Goal: Navigation & Orientation: Find specific page/section

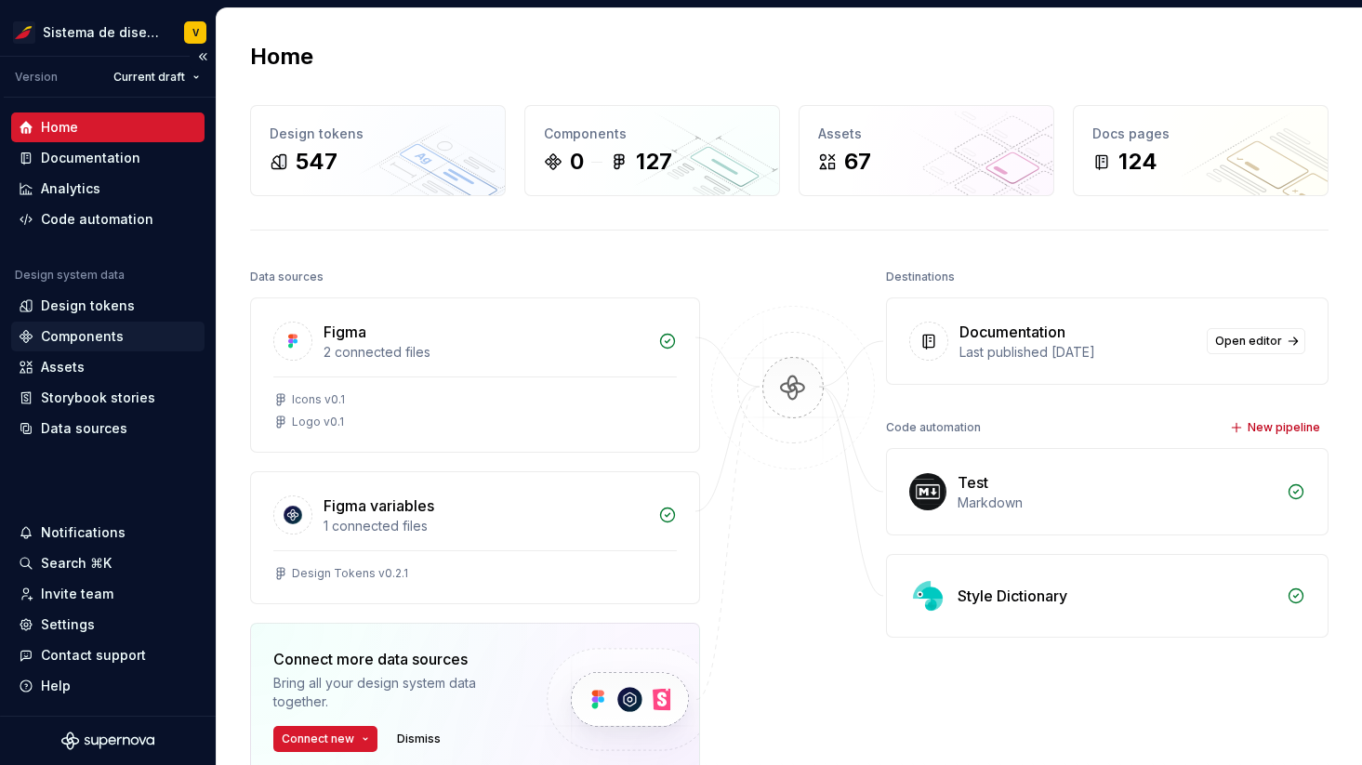
click at [61, 337] on div "Components" at bounding box center [82, 336] width 83 height 19
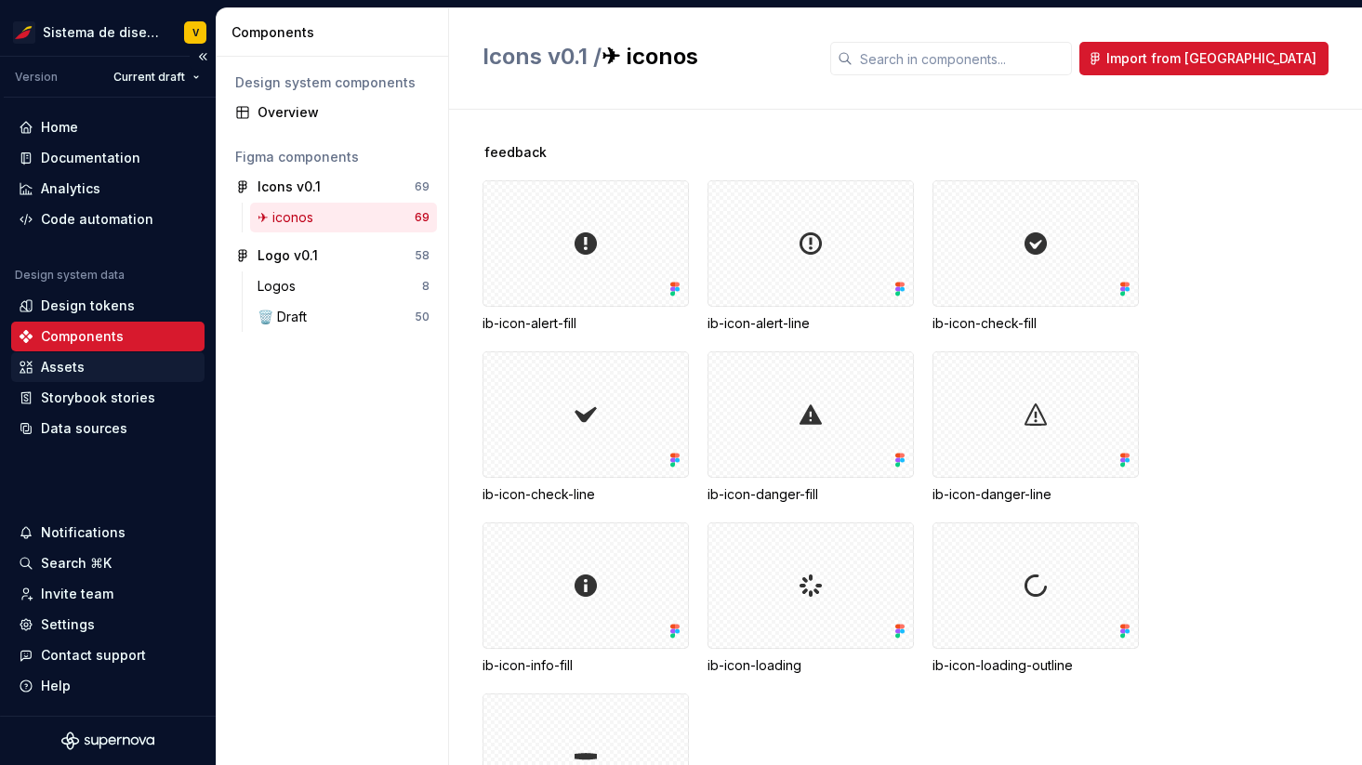
click at [65, 367] on div "Assets" at bounding box center [63, 367] width 44 height 19
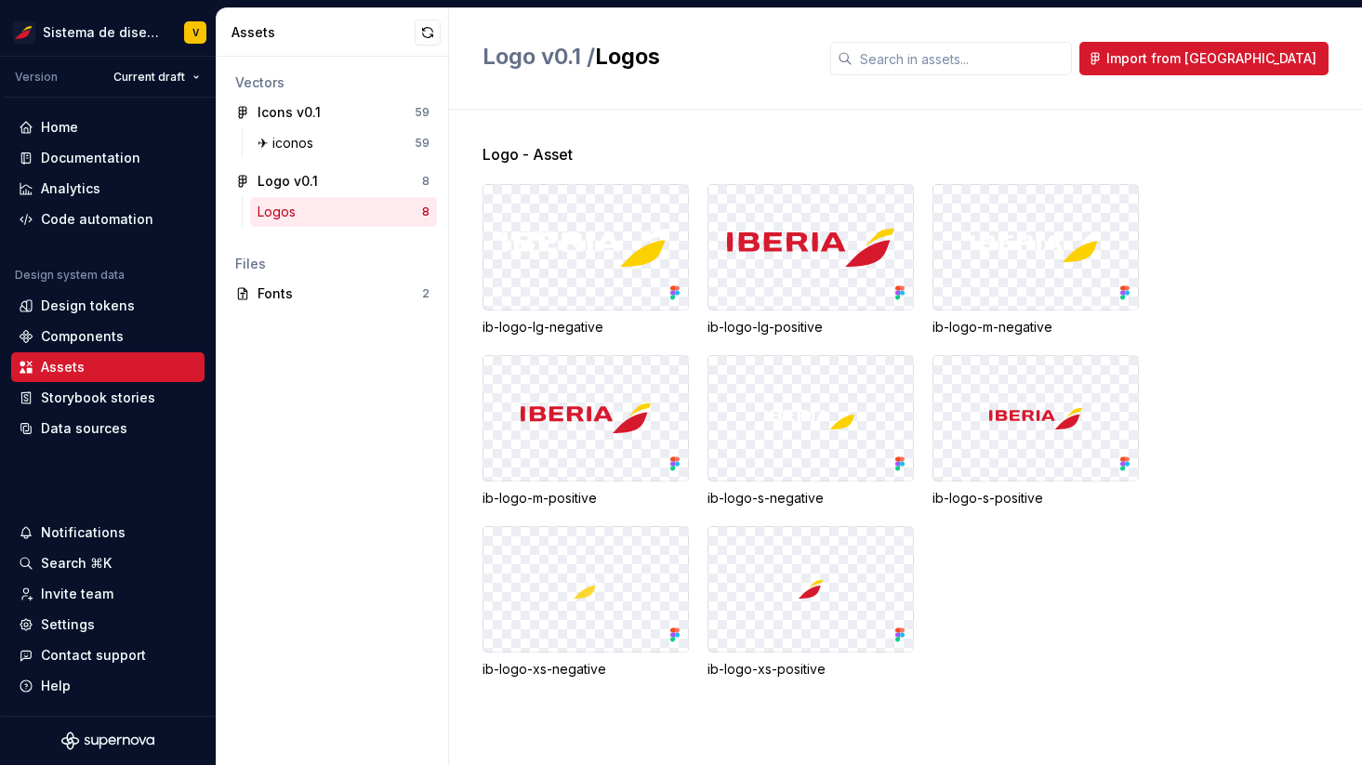
click at [328, 211] on div "Logos" at bounding box center [339, 212] width 165 height 19
click at [295, 175] on div "Logo v0.1" at bounding box center [287, 181] width 60 height 19
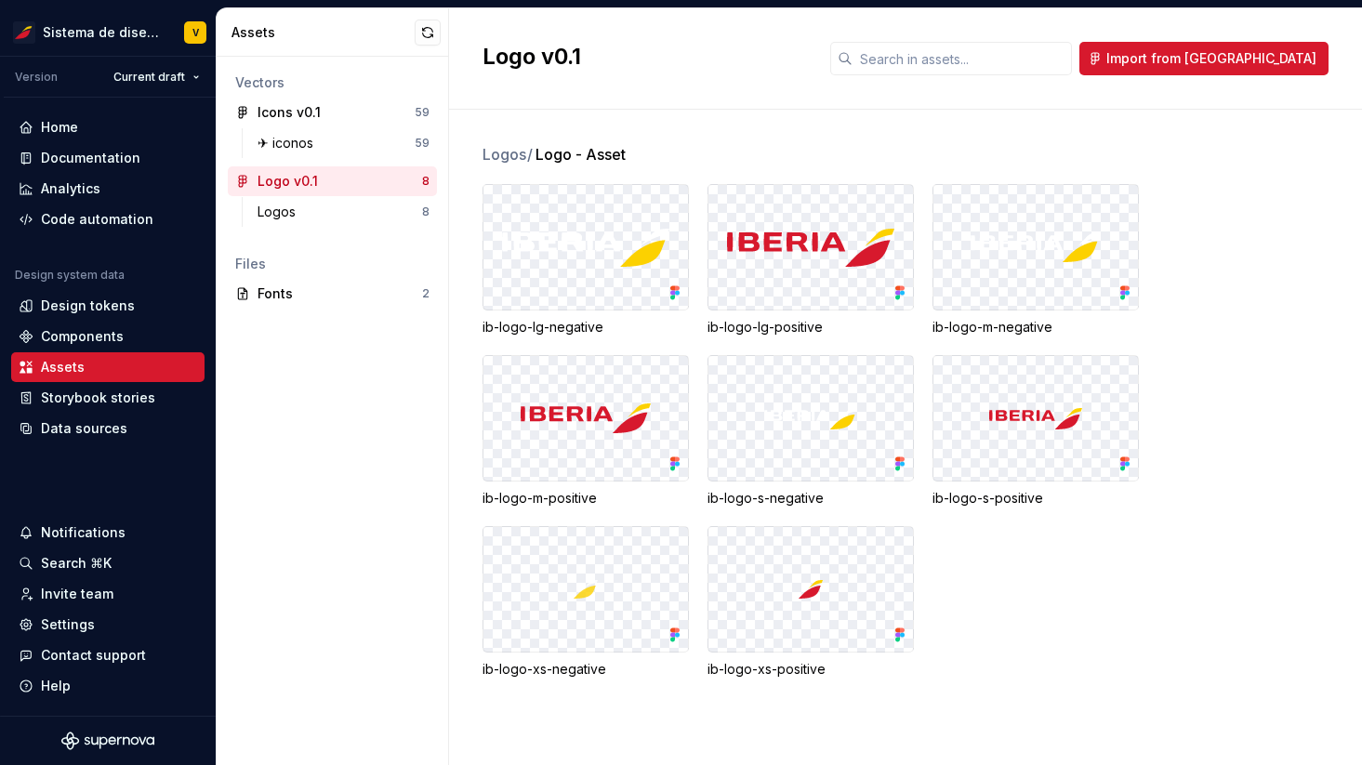
click at [270, 86] on div "Vectors" at bounding box center [332, 82] width 194 height 19
click at [287, 119] on div "Icons v0.1" at bounding box center [288, 112] width 63 height 19
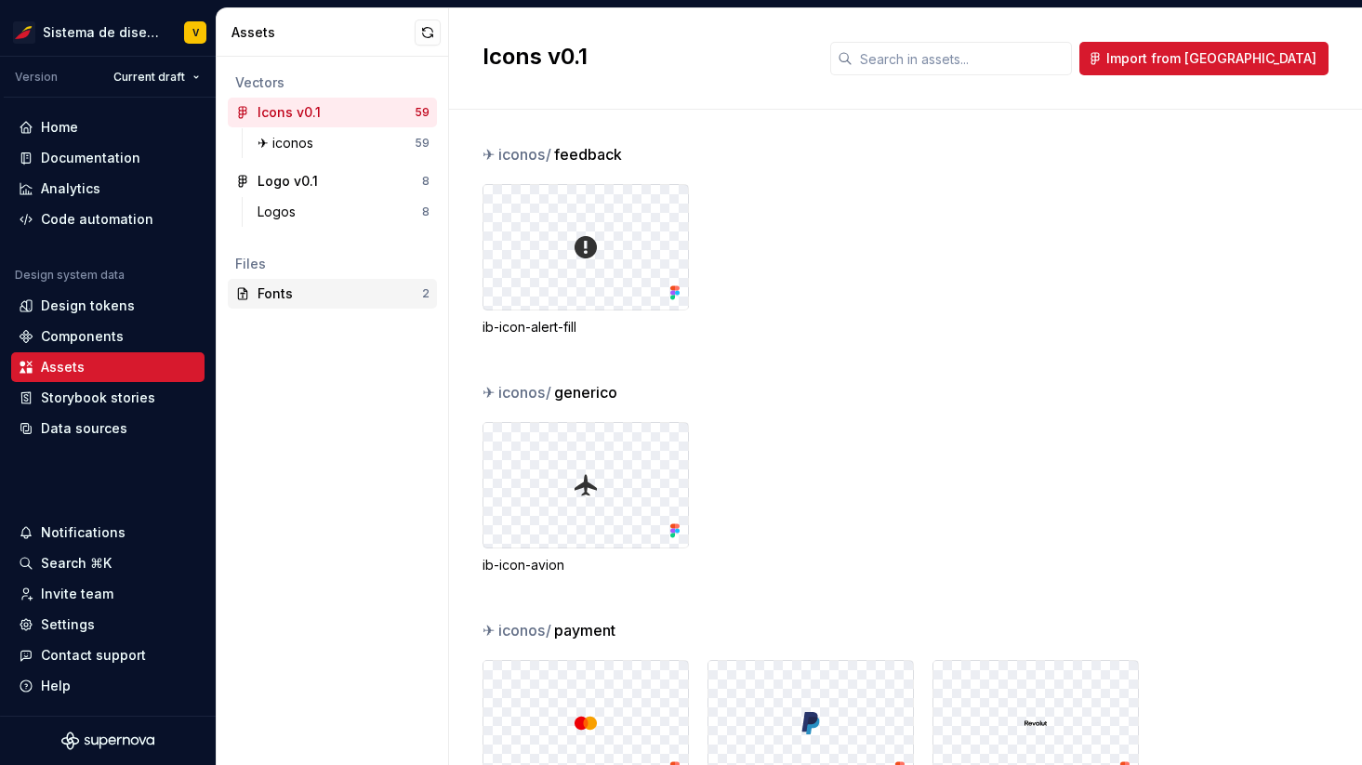
click at [286, 290] on div "Fonts" at bounding box center [339, 293] width 165 height 19
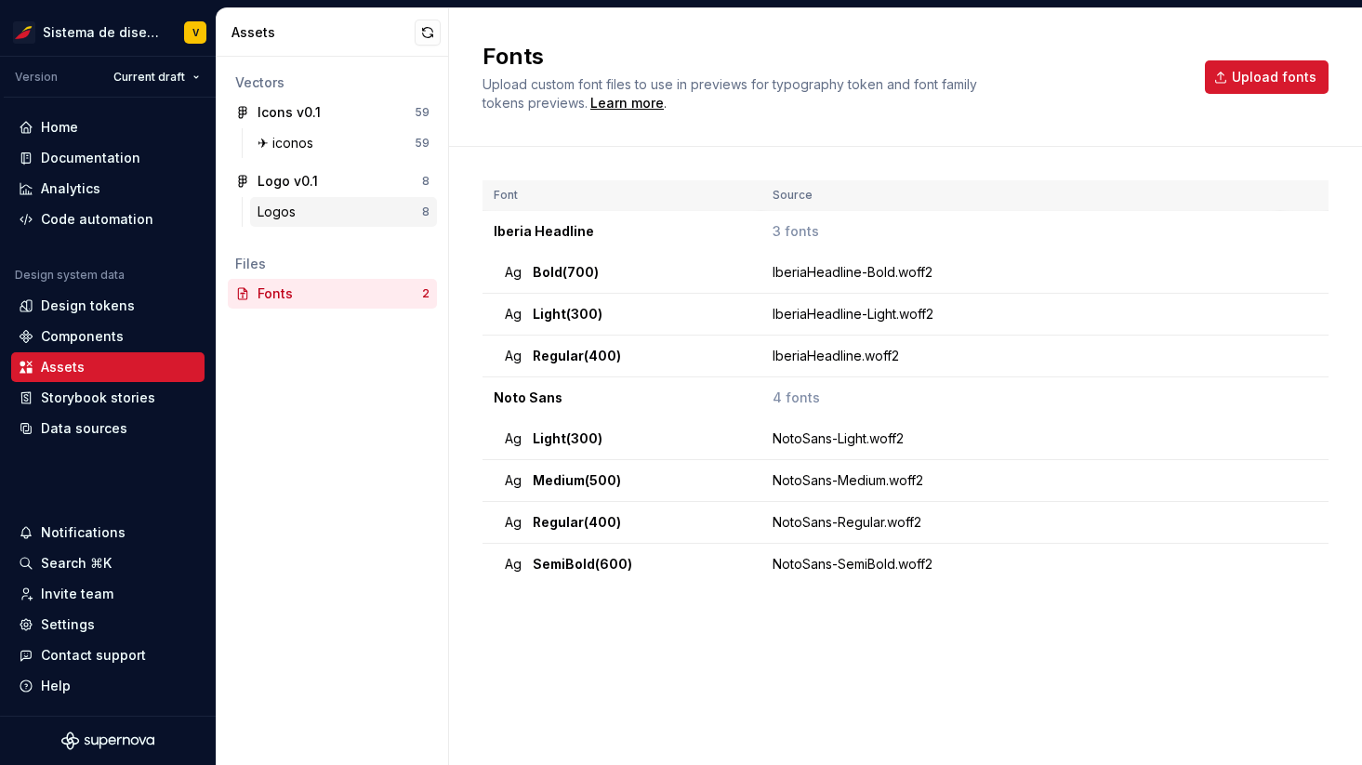
click at [304, 217] on div "Logos" at bounding box center [339, 212] width 165 height 19
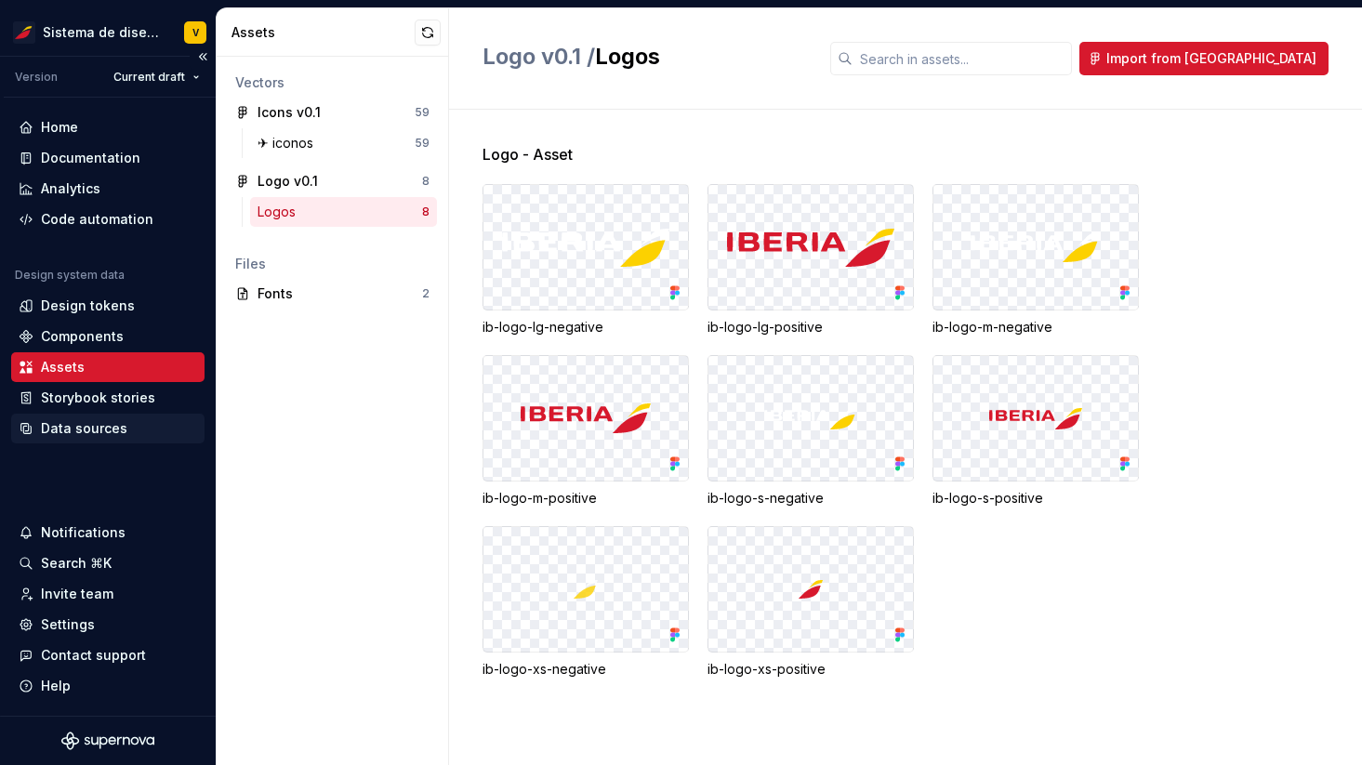
click at [125, 425] on div "Data sources" at bounding box center [108, 428] width 178 height 19
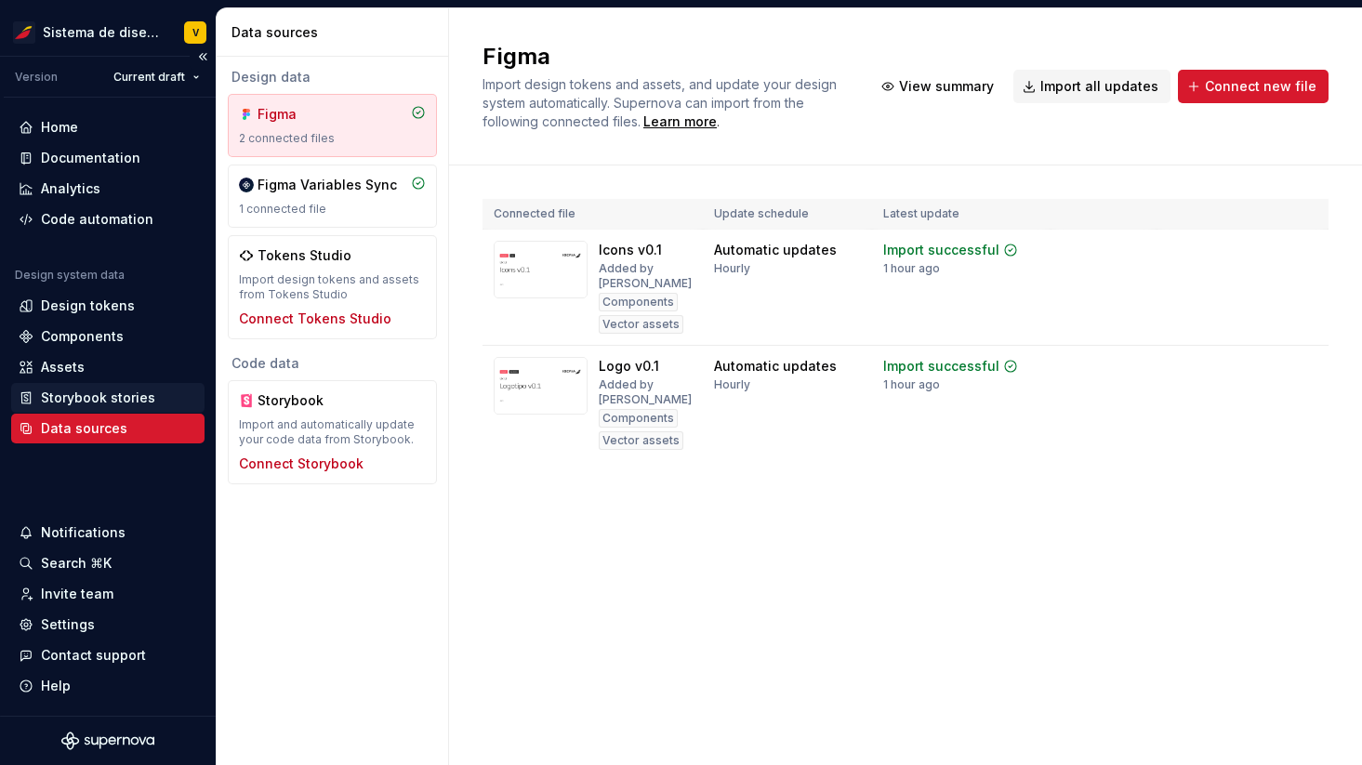
click at [115, 393] on div "Storybook stories" at bounding box center [98, 397] width 114 height 19
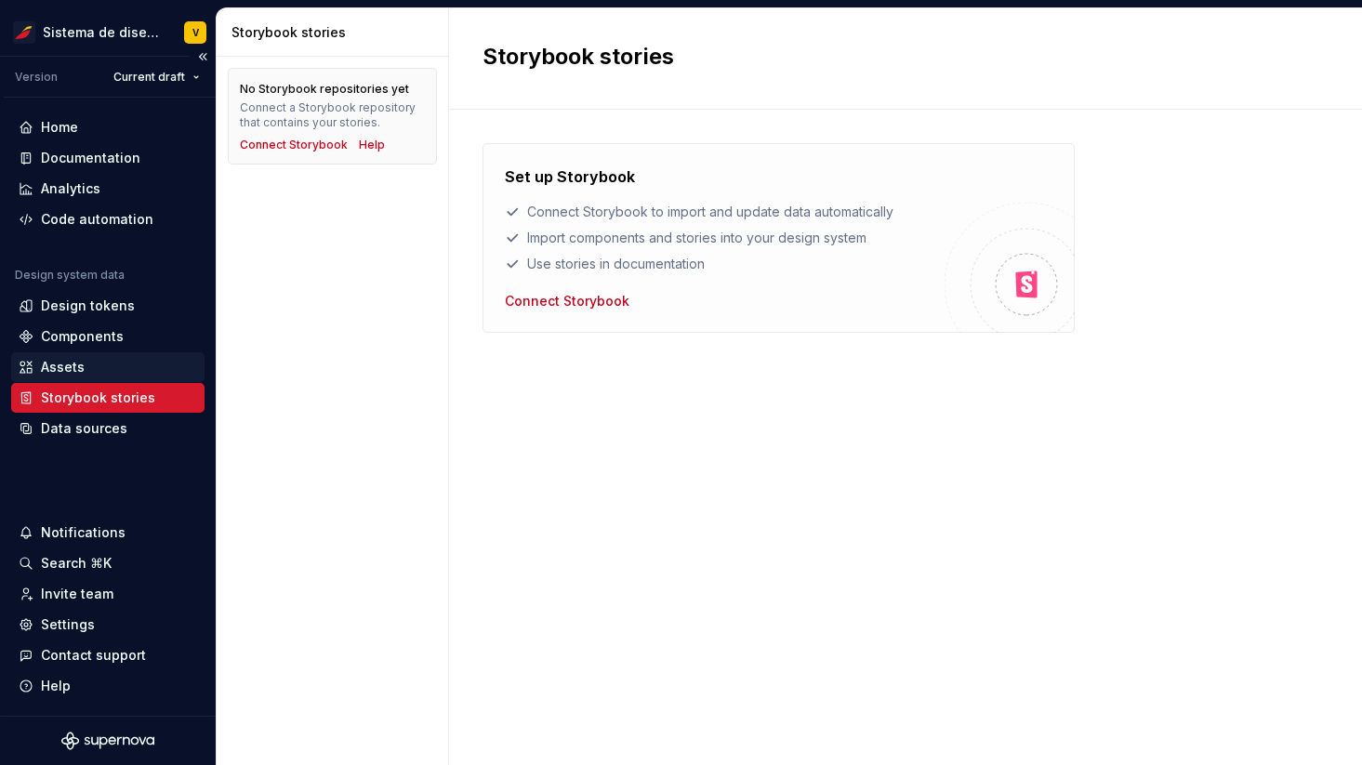
click at [59, 363] on div "Assets" at bounding box center [63, 367] width 44 height 19
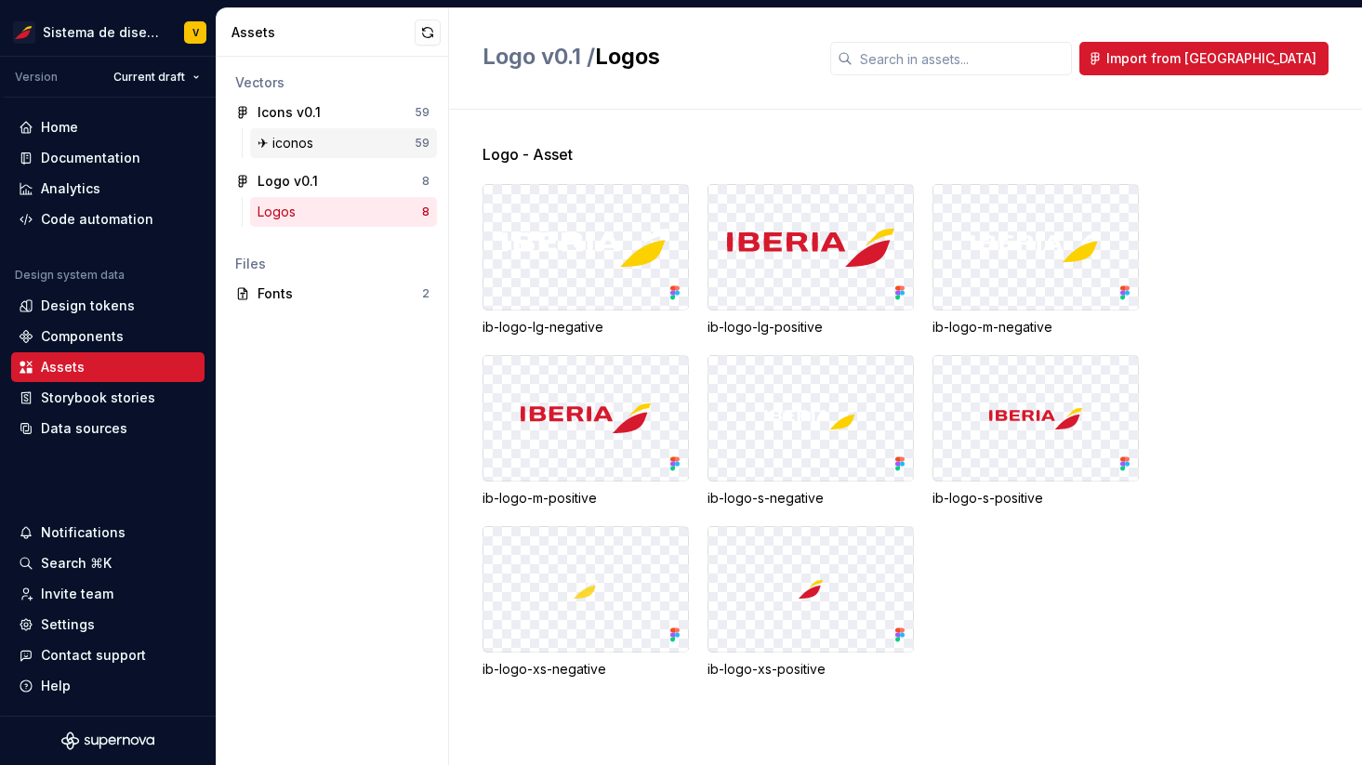
click at [306, 140] on div "✈︎ iconos" at bounding box center [288, 143] width 63 height 19
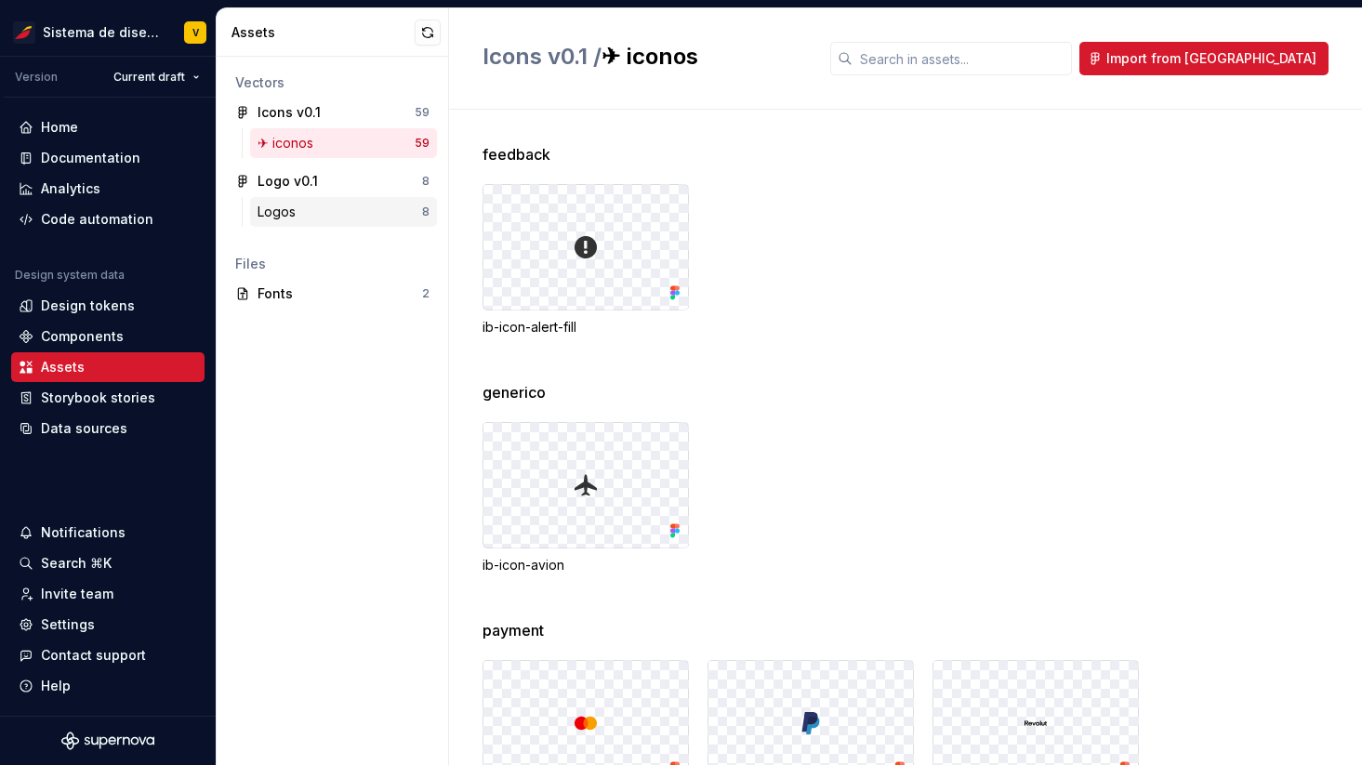
click at [305, 217] on div "Logos" at bounding box center [339, 212] width 165 height 19
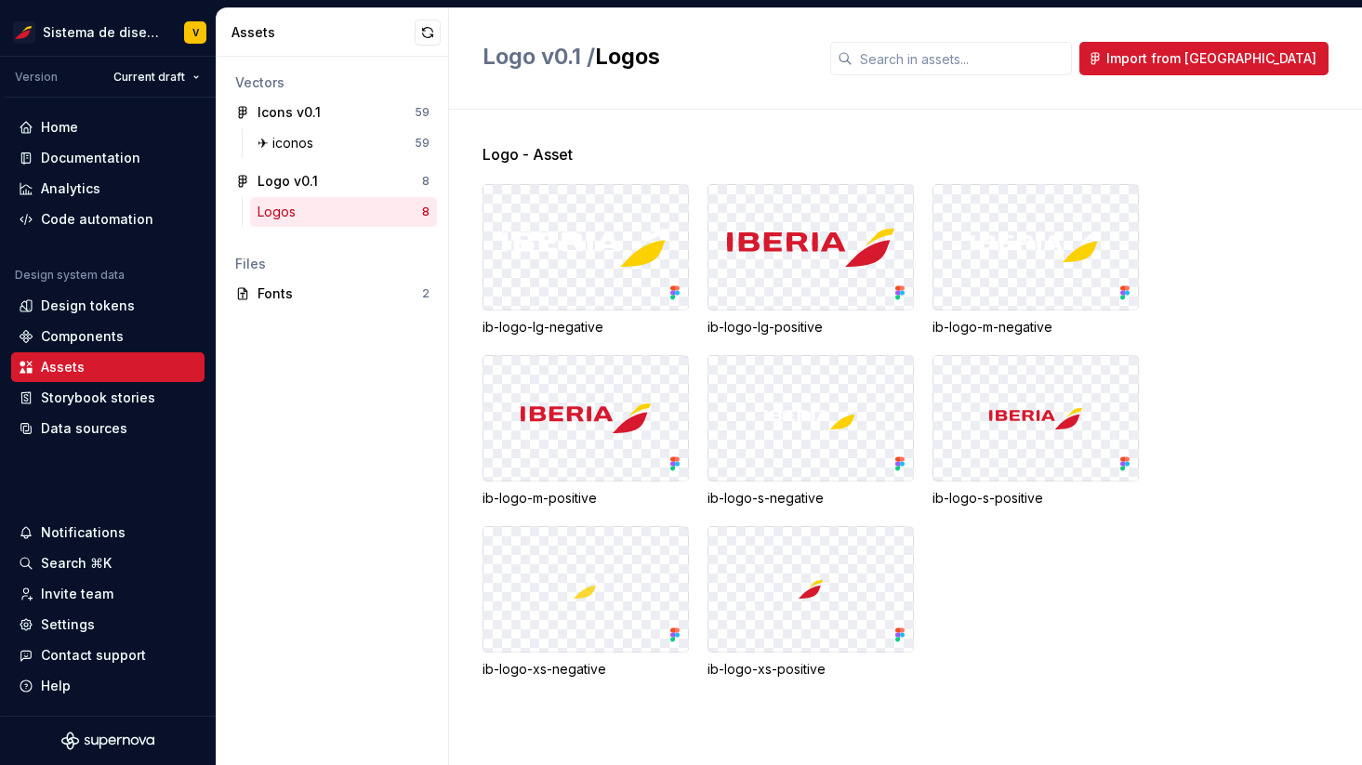
click at [547, 150] on span "Logo - Asset" at bounding box center [527, 154] width 90 height 22
click at [398, 378] on div "Vectors Icons v0.1 59 ✈︎ iconos 59 Logo v0.1 8 Logos 8 Files Fonts 2" at bounding box center [332, 411] width 231 height 708
click at [274, 141] on div "✈︎ iconos" at bounding box center [288, 143] width 63 height 19
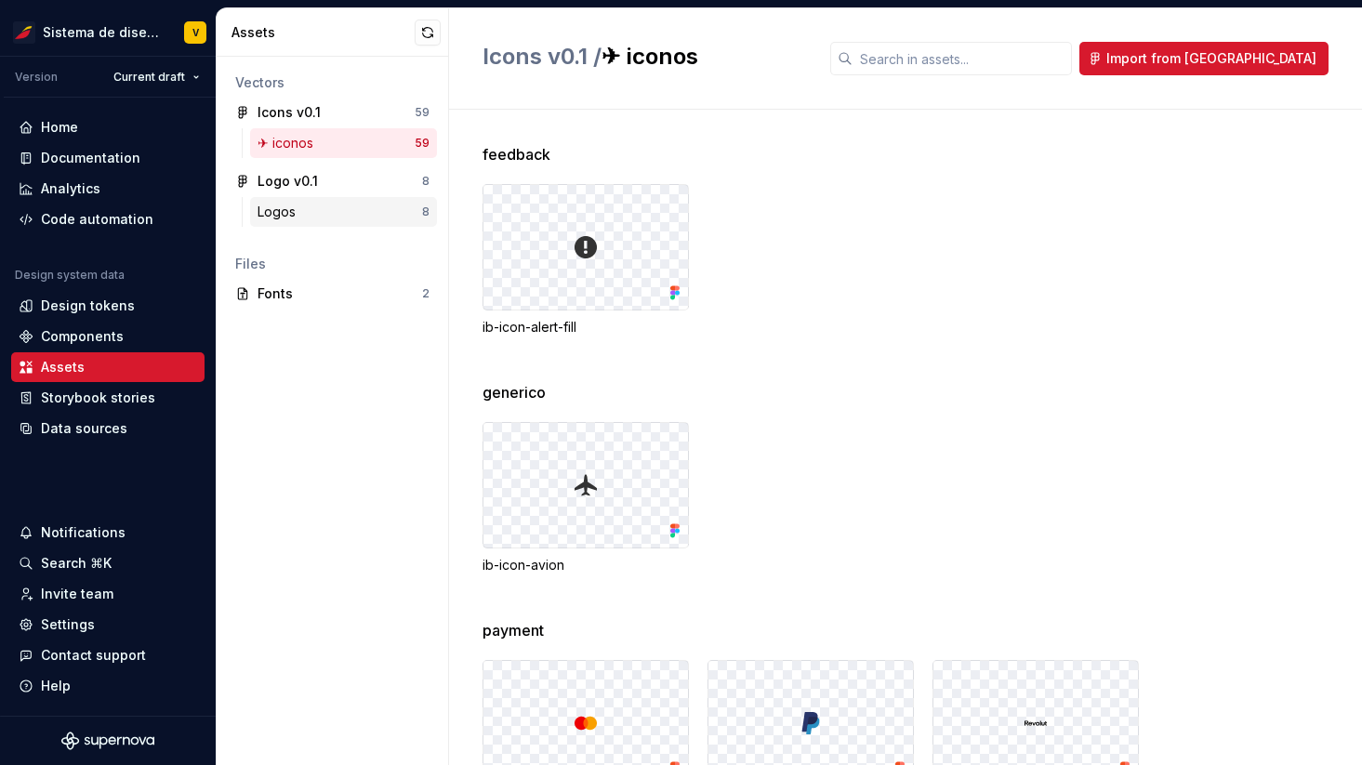
click at [280, 215] on div "Logos" at bounding box center [280, 212] width 46 height 19
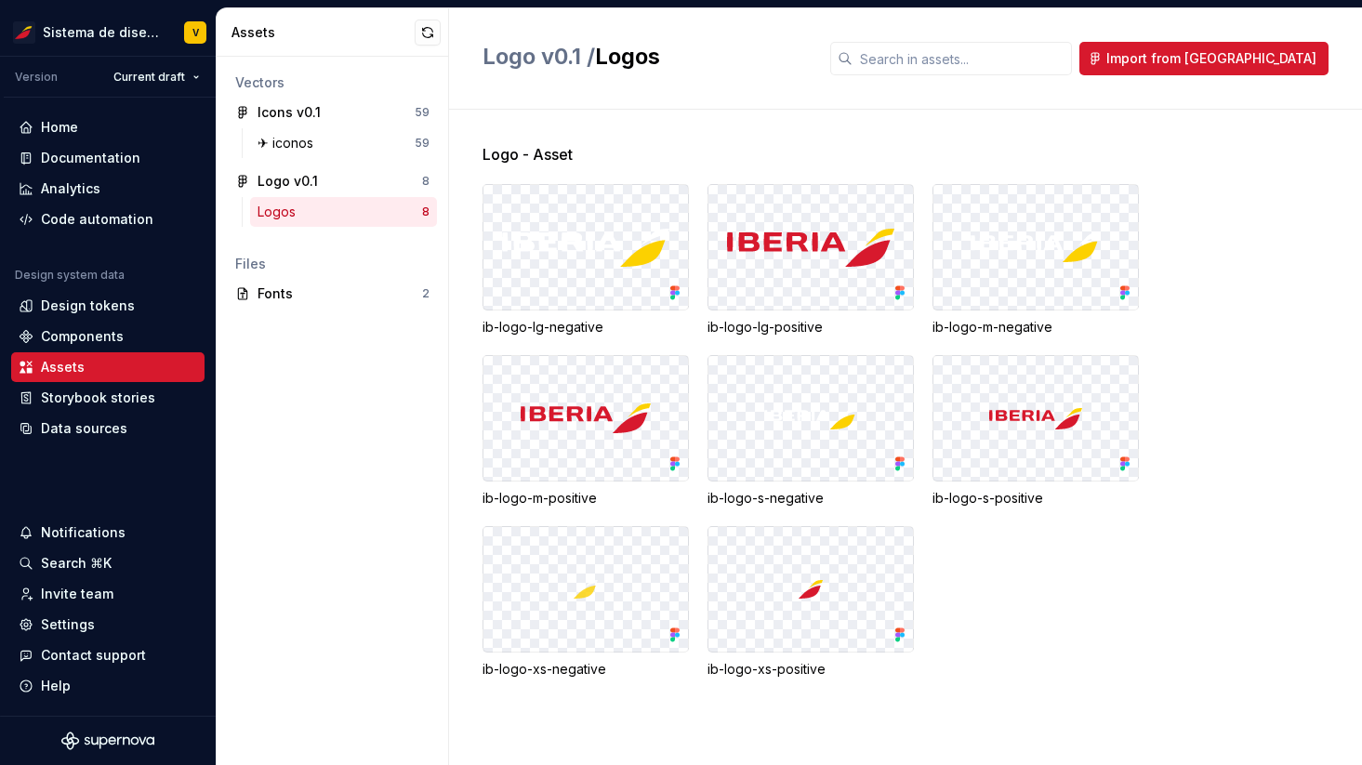
click at [326, 206] on div "Logos" at bounding box center [339, 212] width 165 height 19
click at [296, 138] on div "✈︎ iconos" at bounding box center [288, 143] width 63 height 19
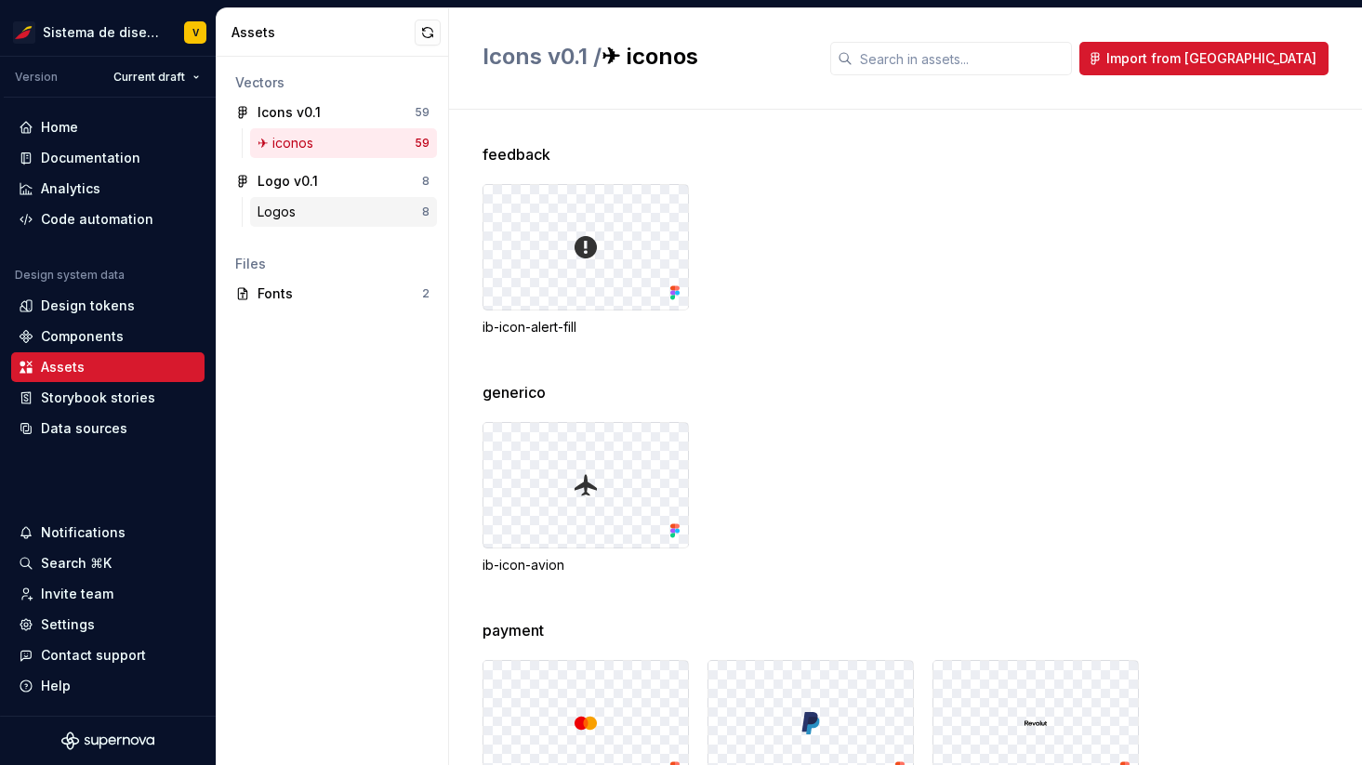
click at [284, 217] on div "Logos" at bounding box center [280, 212] width 46 height 19
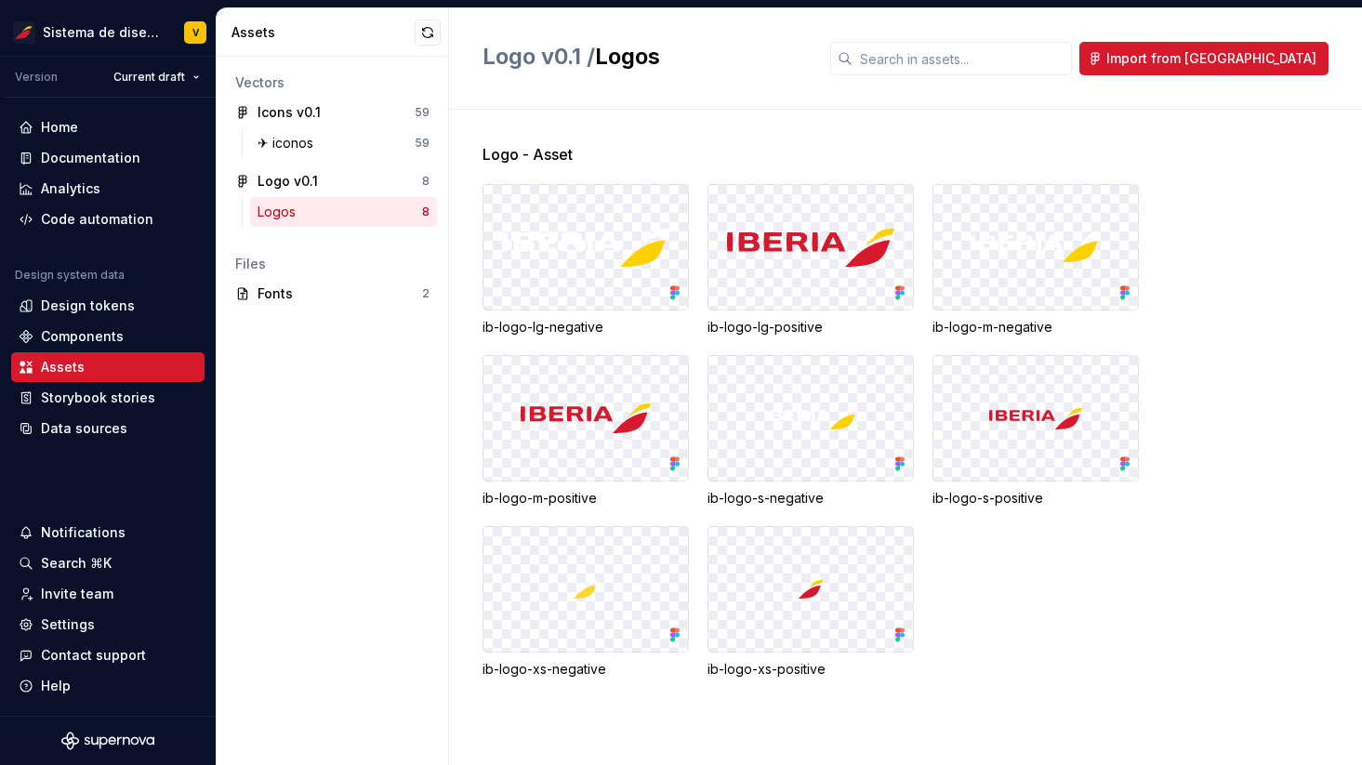
click at [352, 210] on div "Logos" at bounding box center [339, 212] width 165 height 19
click at [90, 328] on div "Components" at bounding box center [82, 336] width 83 height 19
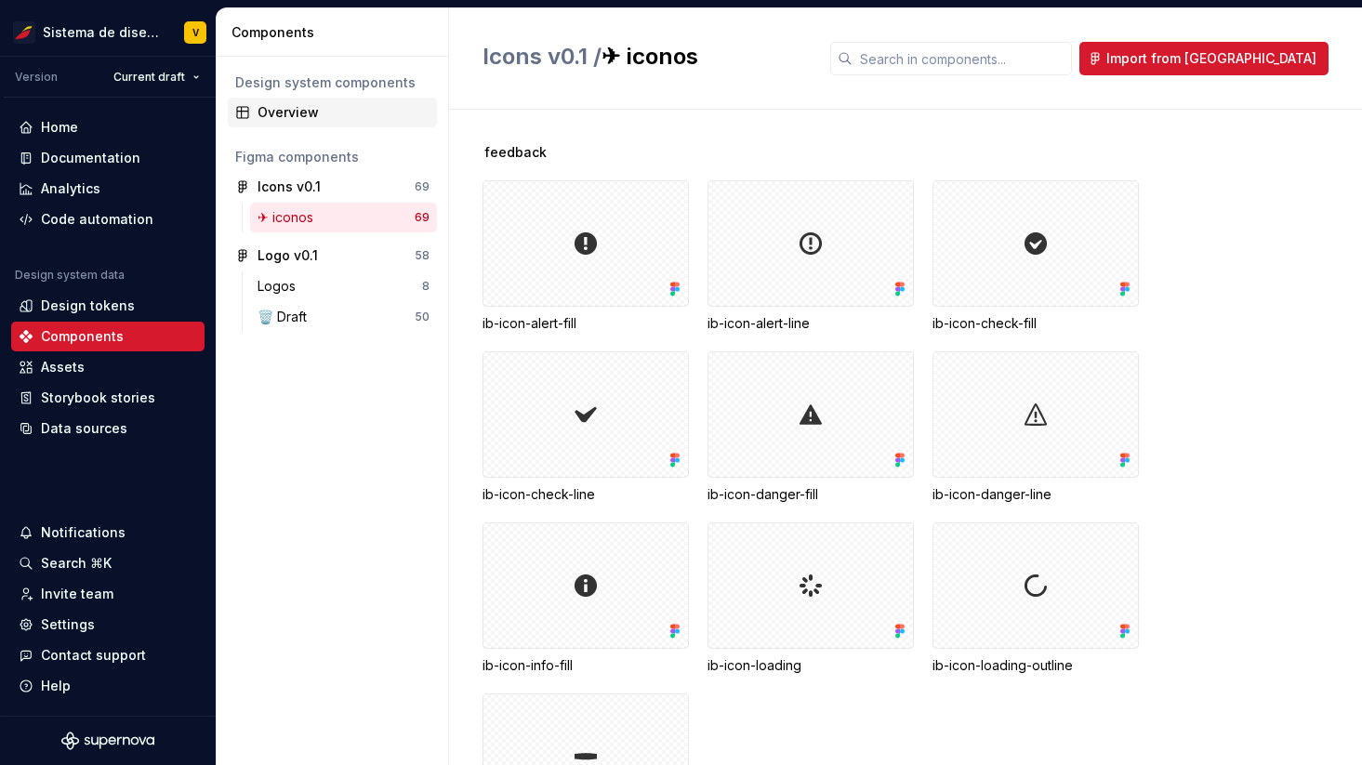
click at [286, 108] on div "Overview" at bounding box center [343, 112] width 172 height 19
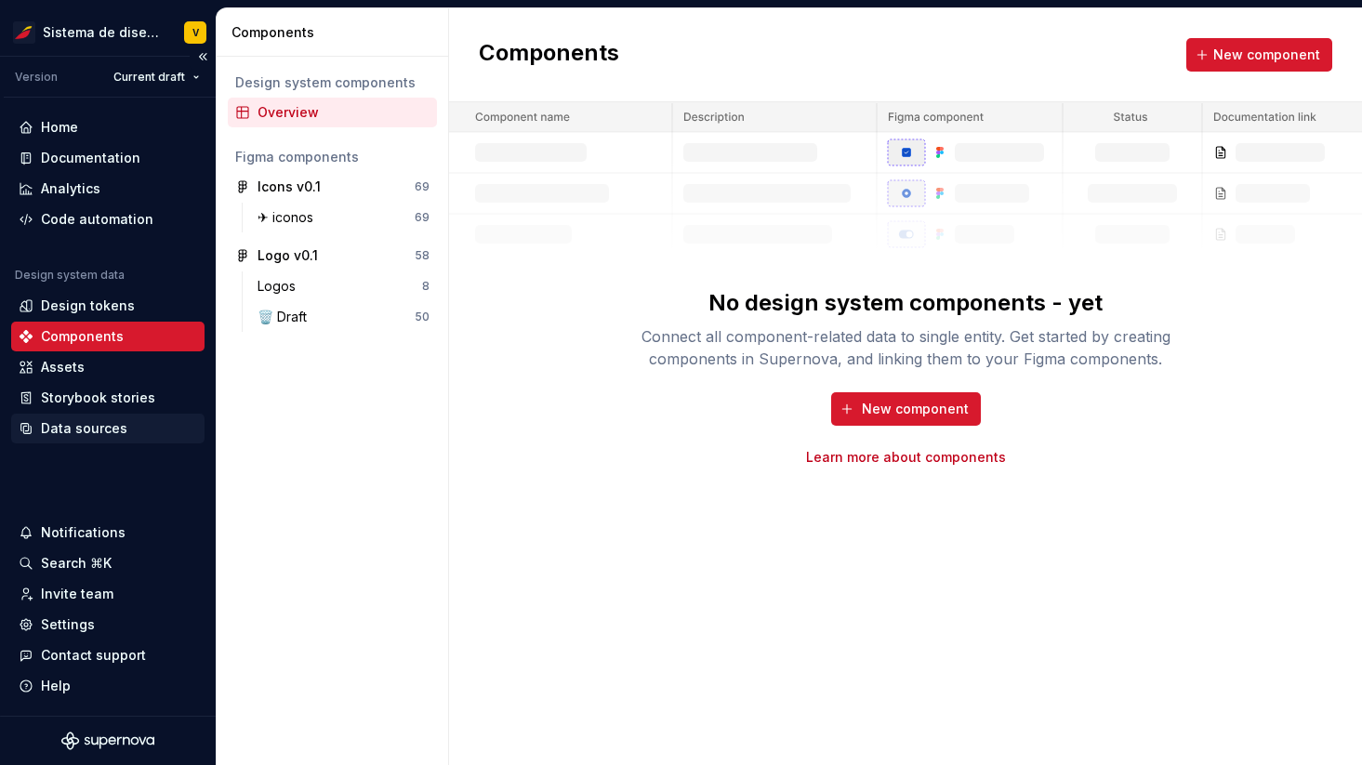
click at [122, 429] on div "Data sources" at bounding box center [84, 428] width 86 height 19
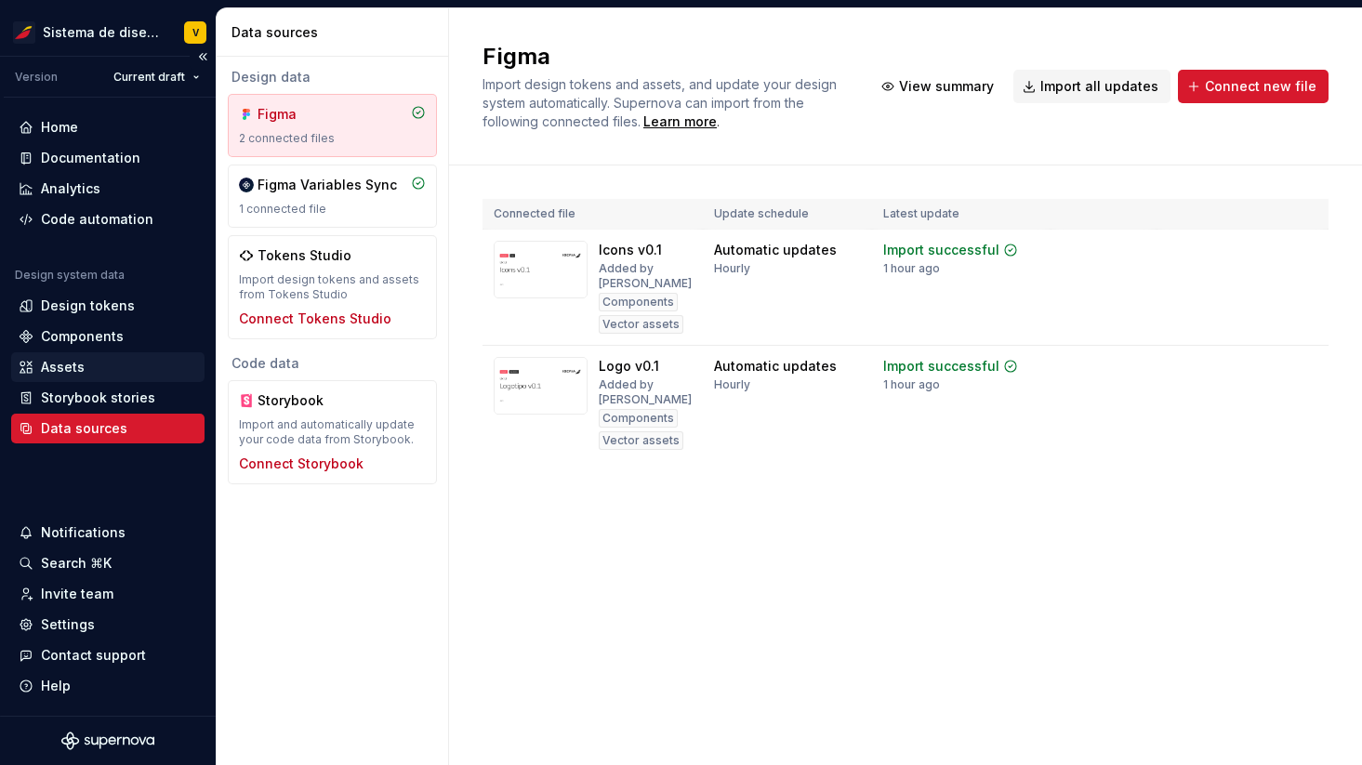
click at [99, 361] on div "Assets" at bounding box center [108, 367] width 178 height 19
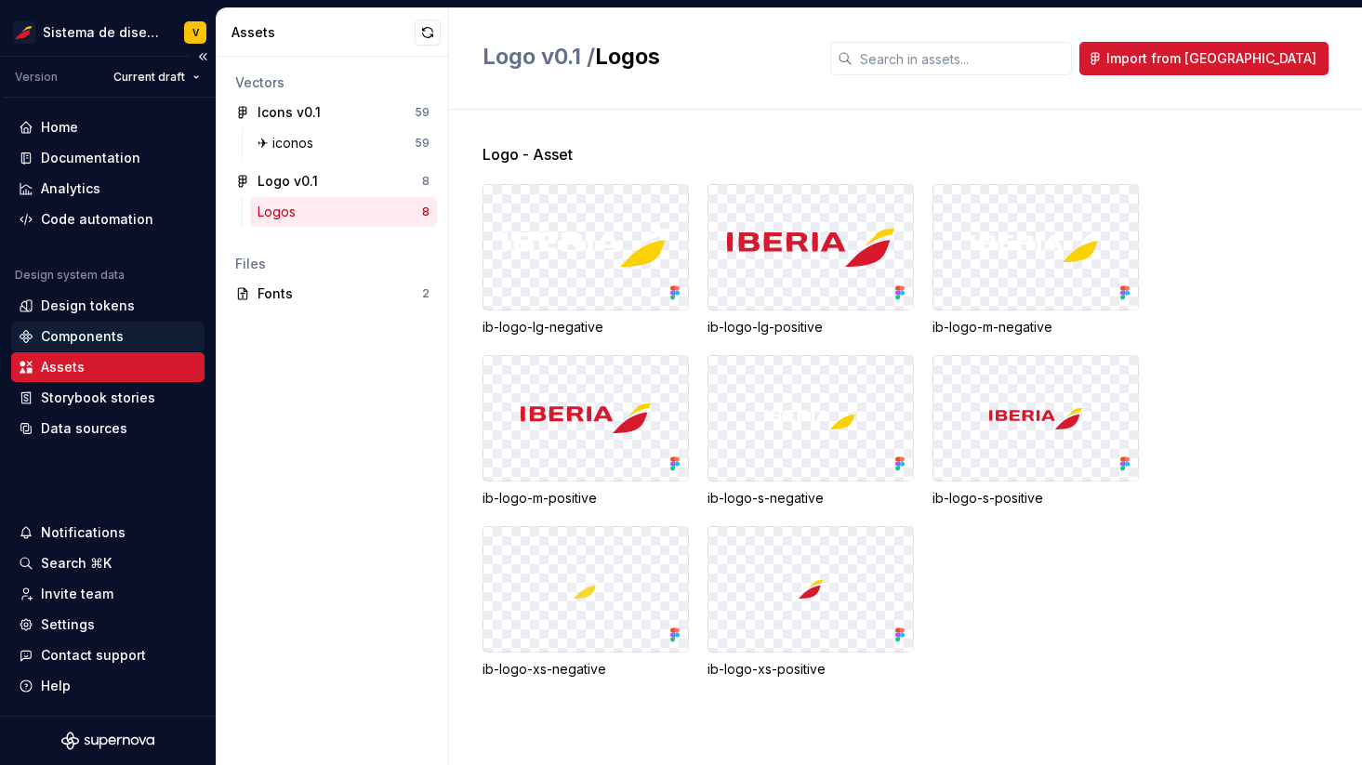
click at [101, 333] on div "Components" at bounding box center [82, 336] width 83 height 19
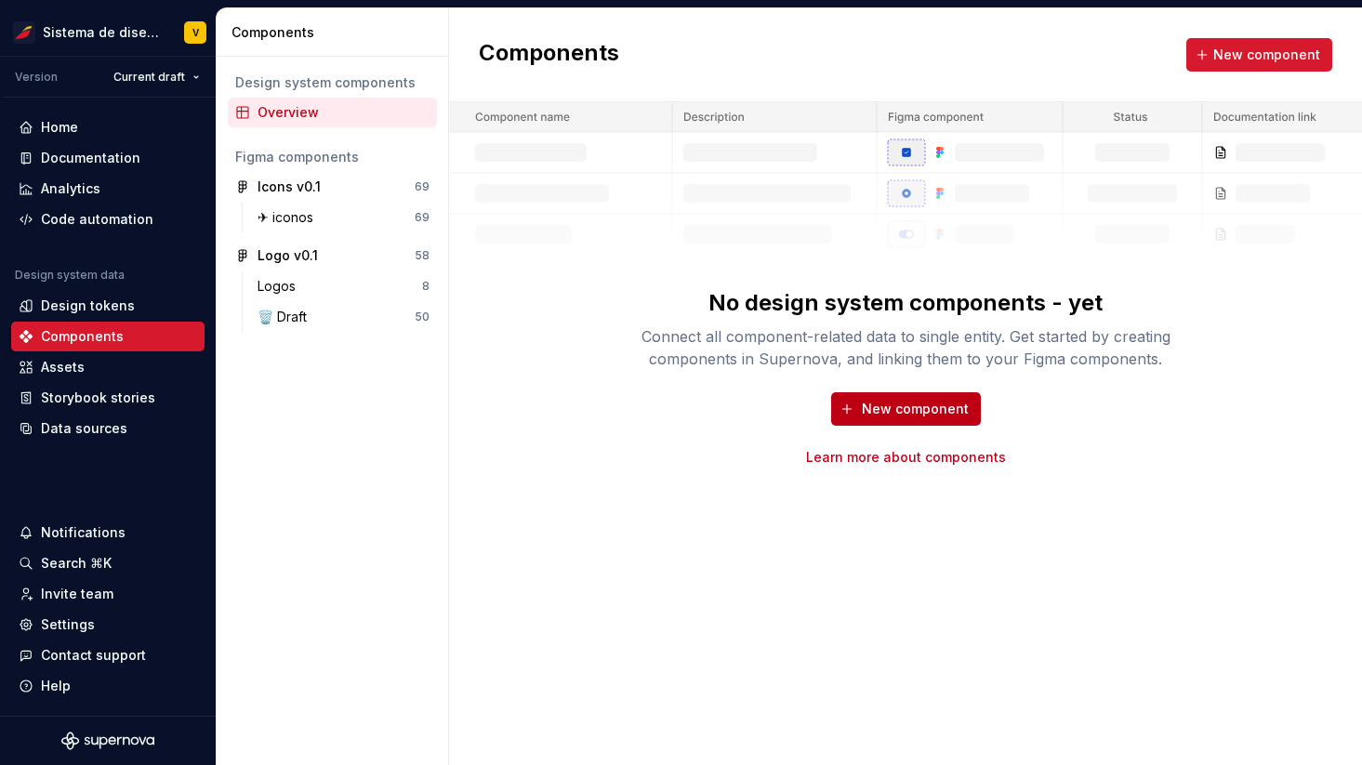
click at [898, 404] on span "New component" at bounding box center [915, 409] width 107 height 19
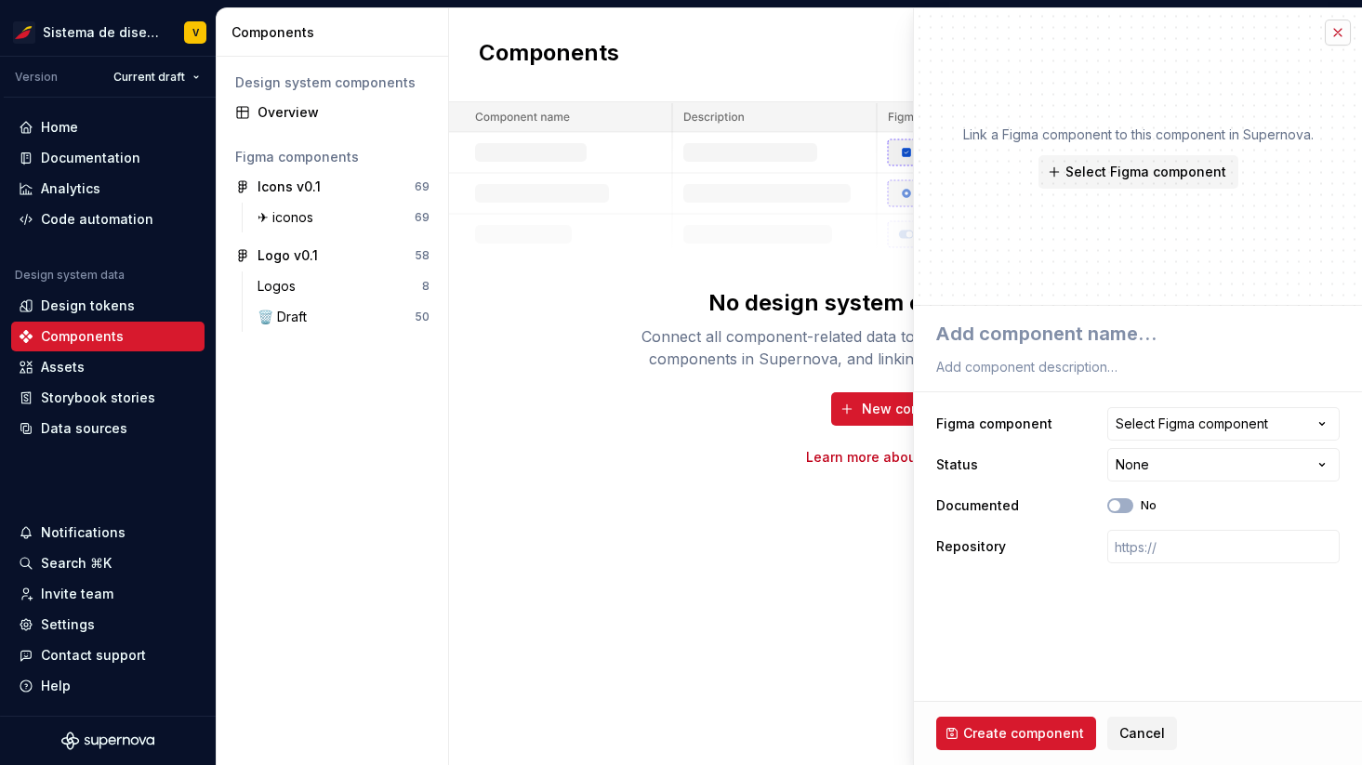
click at [1343, 34] on button "button" at bounding box center [1337, 33] width 26 height 26
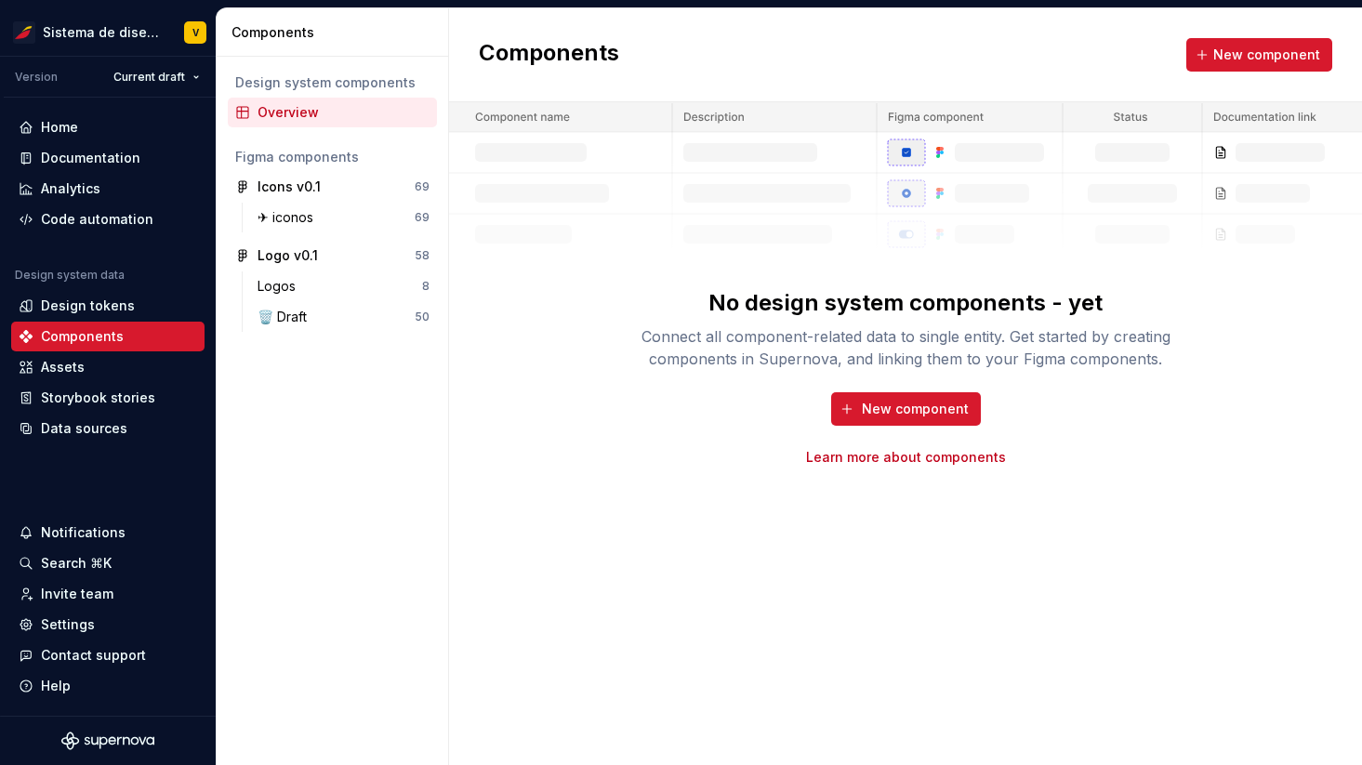
click at [752, 41] on div "Components New component" at bounding box center [905, 55] width 913 height 94
click at [91, 162] on div "Documentation" at bounding box center [90, 158] width 99 height 19
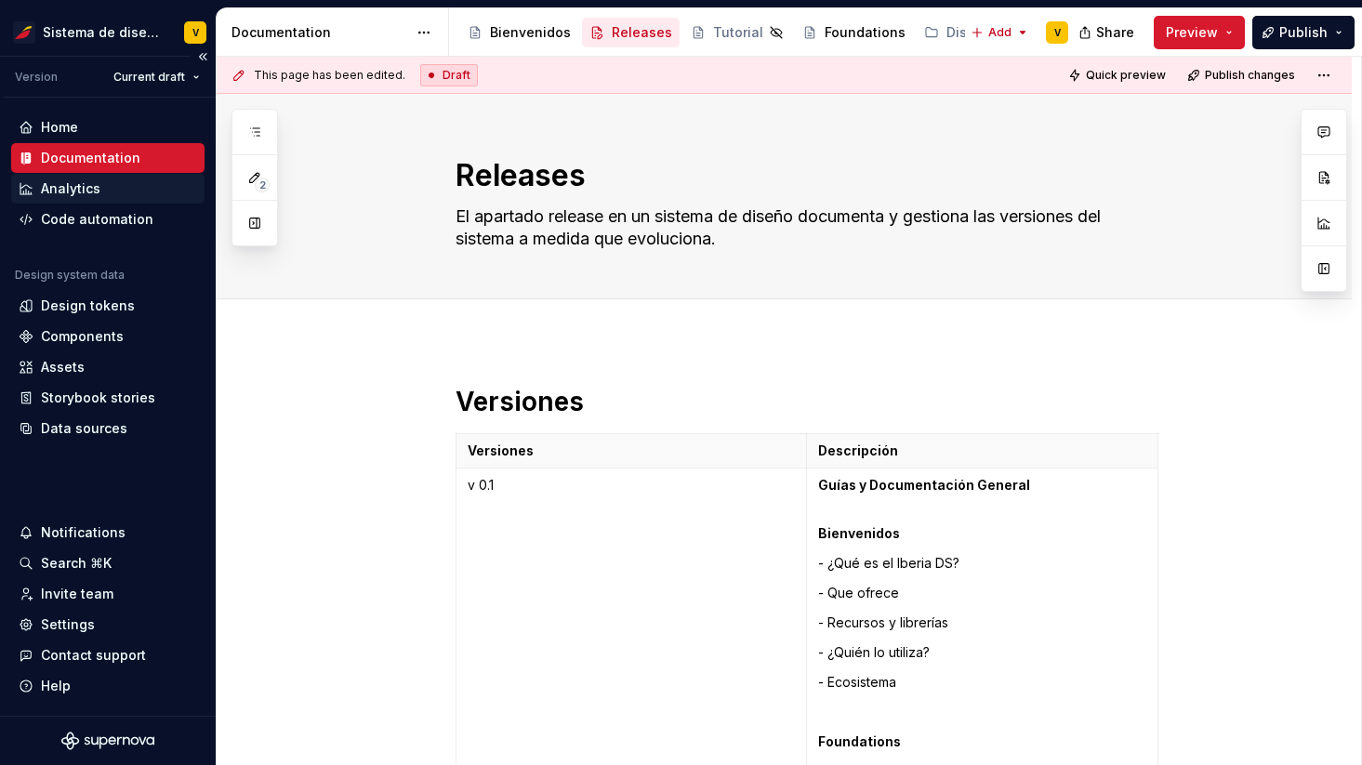
type textarea "*"
click at [103, 335] on div "Components" at bounding box center [82, 336] width 83 height 19
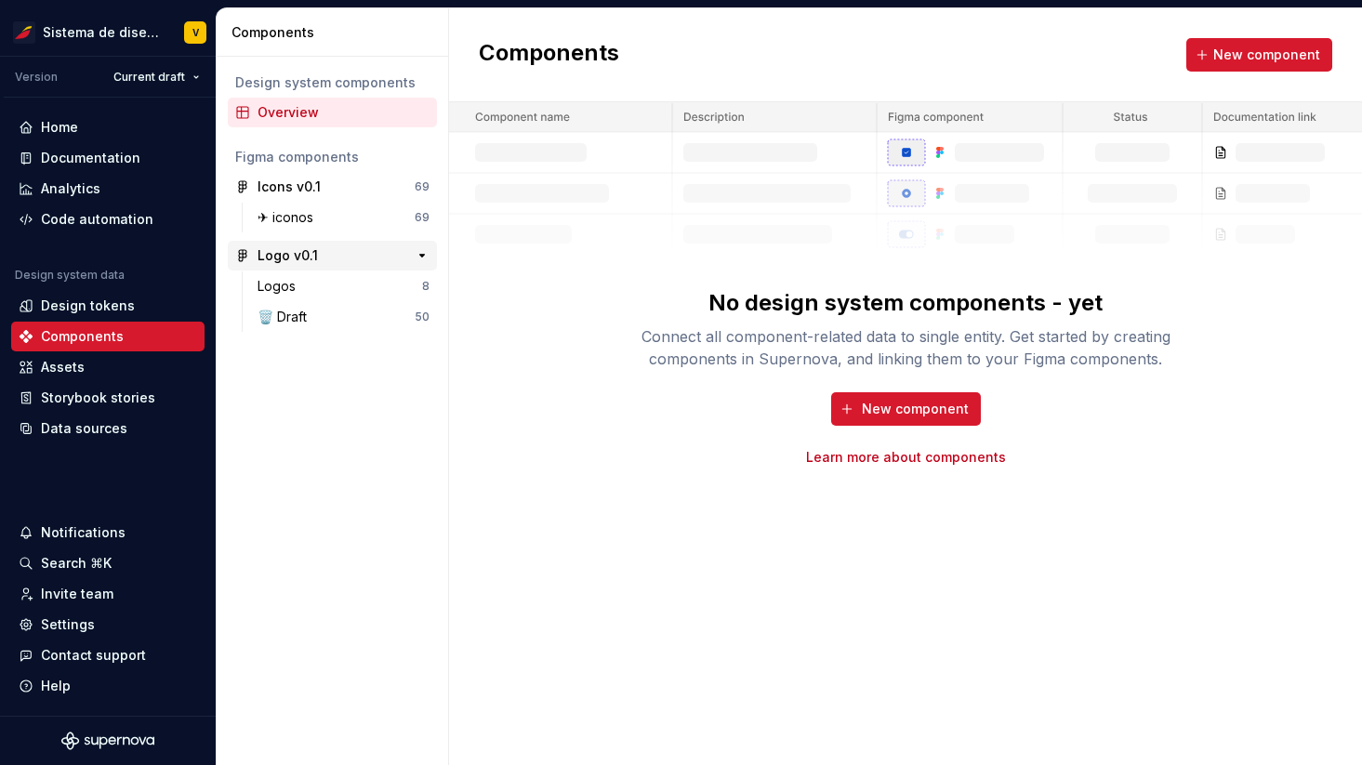
click at [276, 254] on div "Logo v0.1" at bounding box center [287, 255] width 60 height 19
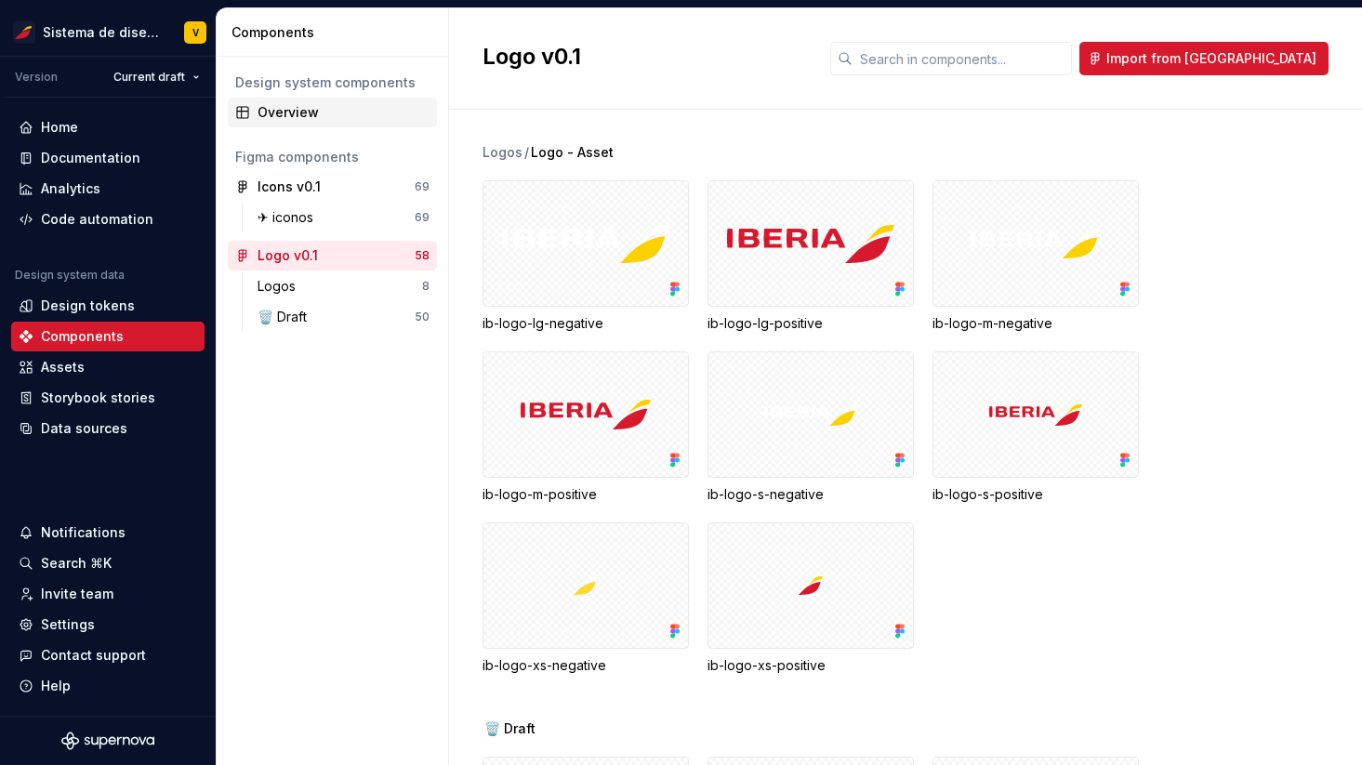
click at [349, 117] on div "Overview" at bounding box center [343, 112] width 172 height 19
